Goal: Task Accomplishment & Management: Use online tool/utility

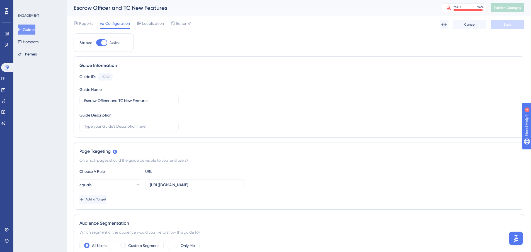
click at [35, 32] on button "Guides" at bounding box center [27, 30] width 18 height 10
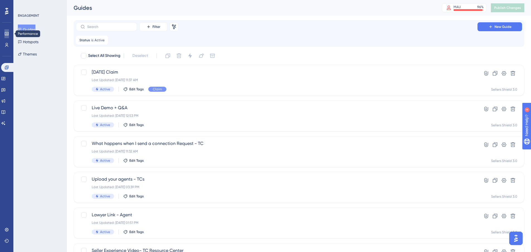
click at [4, 33] on link at bounding box center [6, 33] width 4 height 9
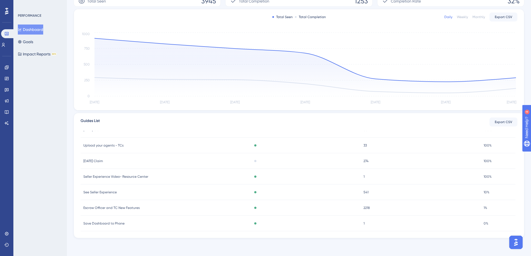
scroll to position [56, 0]
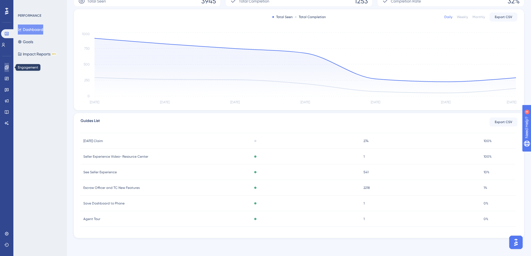
click at [7, 68] on icon at bounding box center [6, 67] width 4 height 4
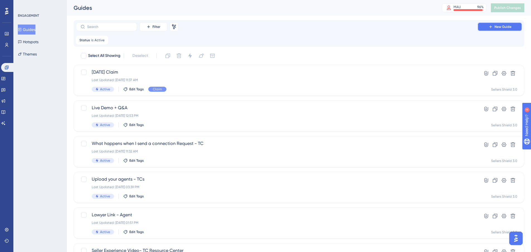
click at [503, 25] on span "New Guide" at bounding box center [502, 27] width 17 height 4
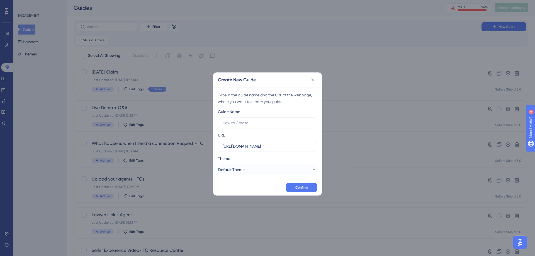
click at [244, 173] on button "Default Theme" at bounding box center [267, 169] width 99 height 11
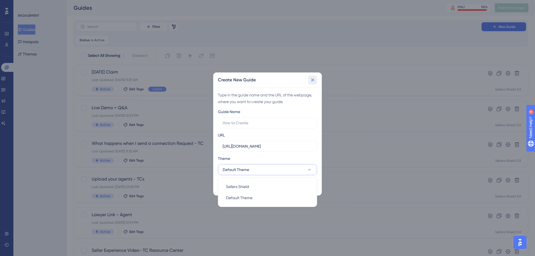
click at [310, 78] on icon at bounding box center [313, 80] width 6 height 6
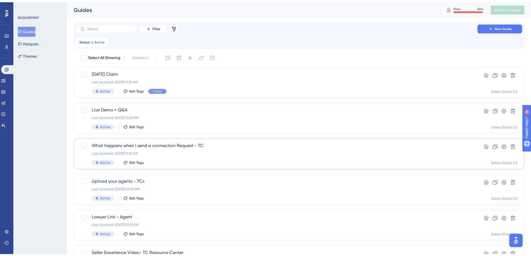
scroll to position [17, 0]
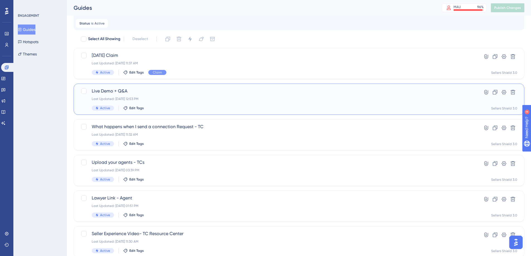
click at [294, 107] on div "Active Edit Tags" at bounding box center [277, 108] width 370 height 5
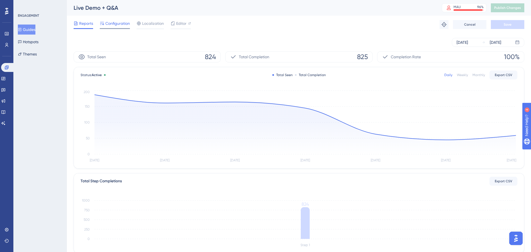
click at [109, 27] on div "Configuration" at bounding box center [115, 24] width 30 height 9
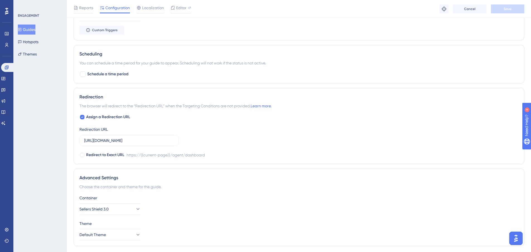
scroll to position [341, 0]
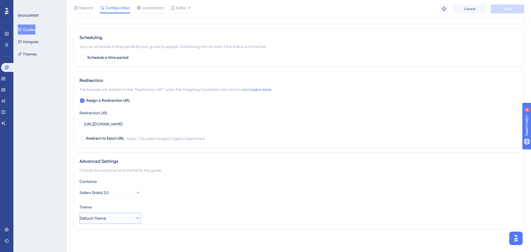
click at [115, 218] on button "Default Theme" at bounding box center [109, 217] width 61 height 11
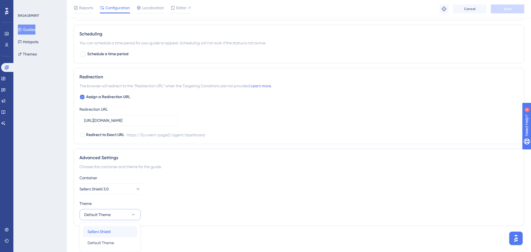
click at [116, 232] on div "Sellers Shield Sellers Shield" at bounding box center [109, 231] width 45 height 11
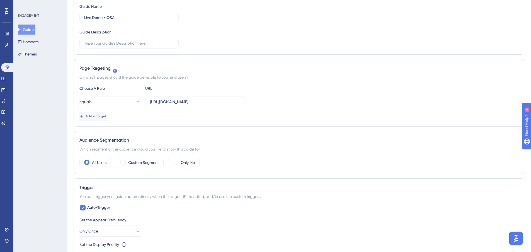
scroll to position [0, 0]
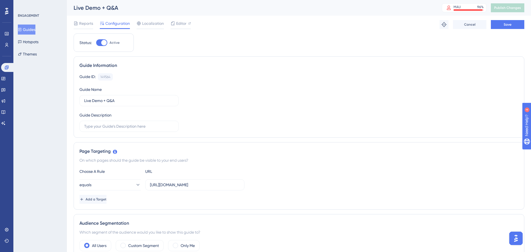
click at [333, 29] on div "Reports Configuration Localization Editor Troubleshoot Cancel Save" at bounding box center [299, 25] width 450 height 18
click at [444, 26] on icon at bounding box center [443, 24] width 5 height 5
click at [177, 21] on span "Editor" at bounding box center [181, 23] width 10 height 7
